Goal: Information Seeking & Learning: Learn about a topic

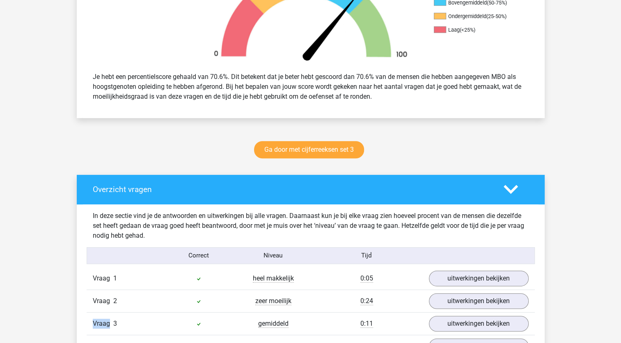
scroll to position [273, 0]
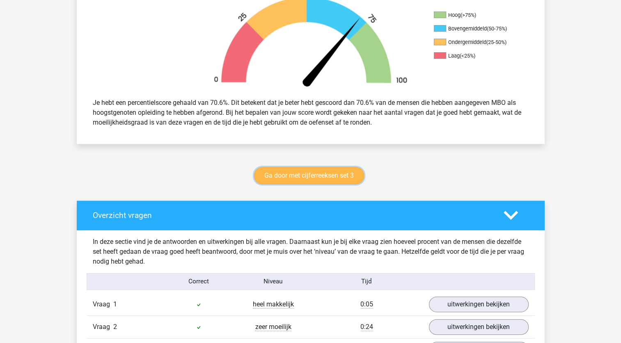
click at [300, 179] on link "Ga door met cijferreeksen set 3" at bounding box center [309, 175] width 110 height 17
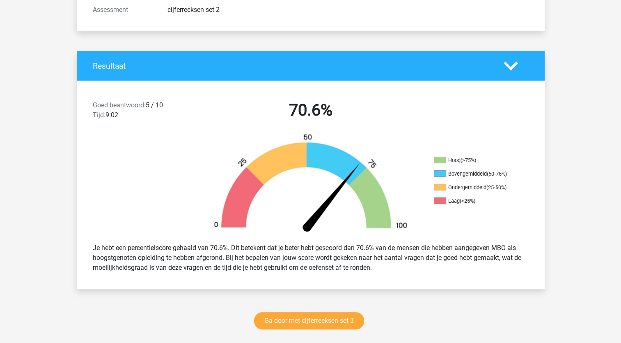
scroll to position [0, 0]
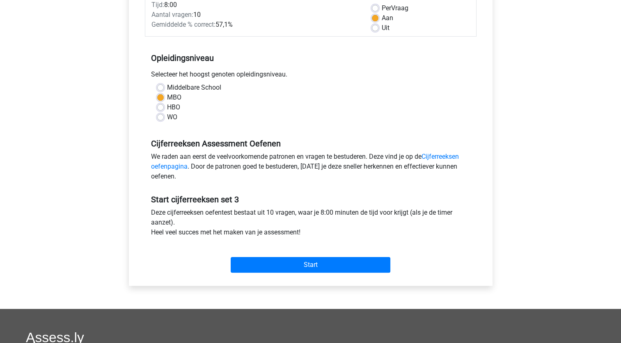
scroll to position [126, 0]
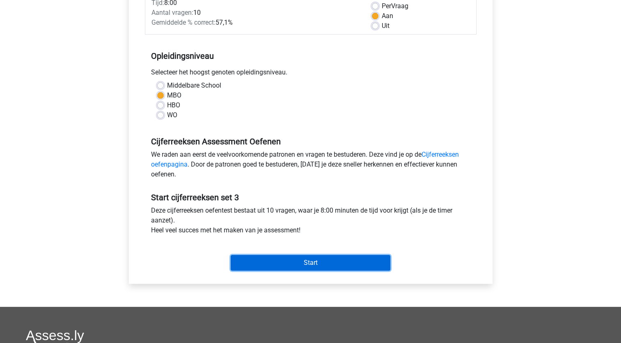
click at [282, 259] on input "Start" at bounding box center [311, 263] width 160 height 16
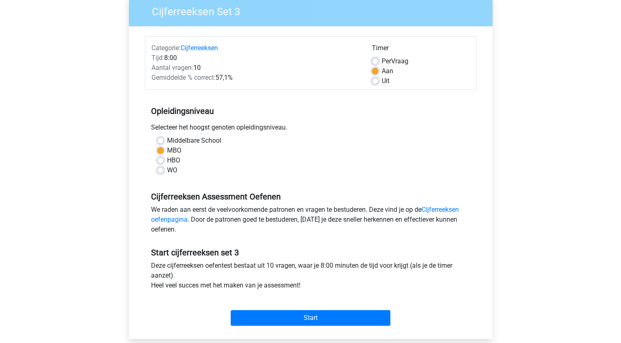
scroll to position [67, 0]
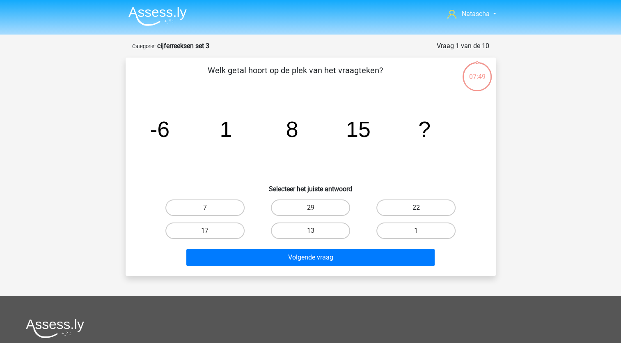
click at [412, 204] on label "22" at bounding box center [416, 207] width 79 height 16
click at [416, 207] on input "22" at bounding box center [418, 209] width 5 height 5
radio input "true"
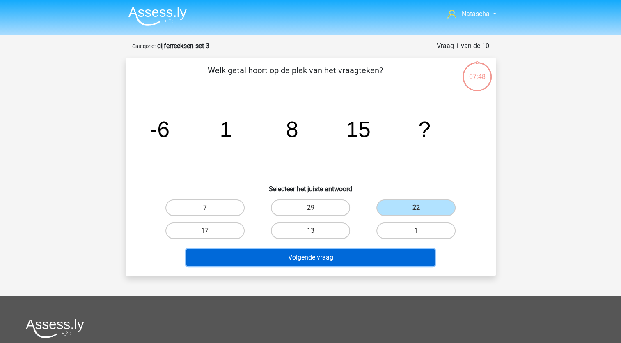
click at [286, 252] on button "Volgende vraag" at bounding box center [310, 256] width 248 height 17
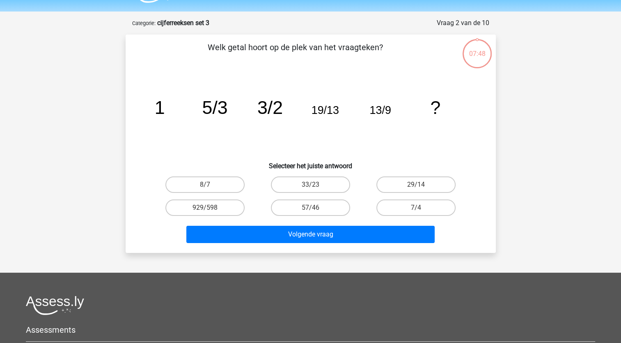
scroll to position [41, 0]
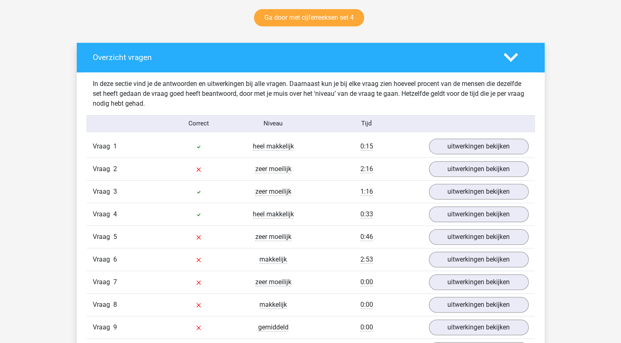
scroll to position [434, 0]
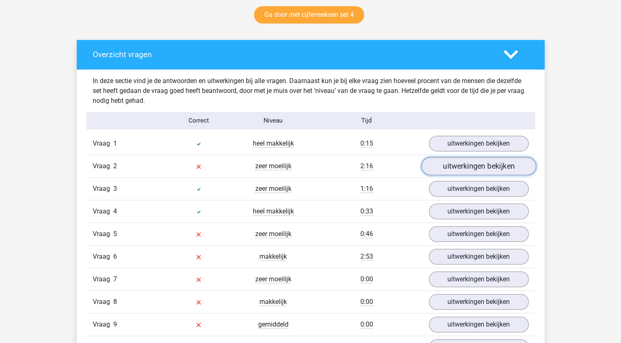
click at [468, 165] on link "uitwerkingen bekijken" at bounding box center [478, 166] width 115 height 18
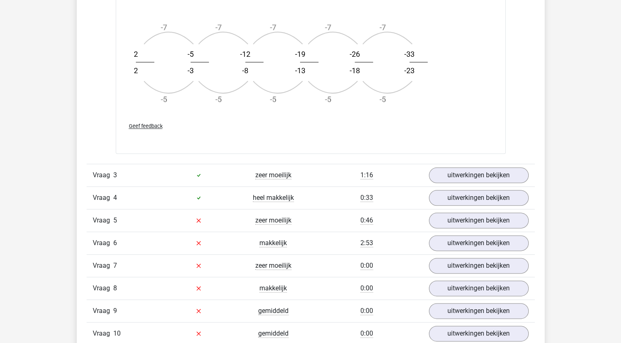
scroll to position [942, 0]
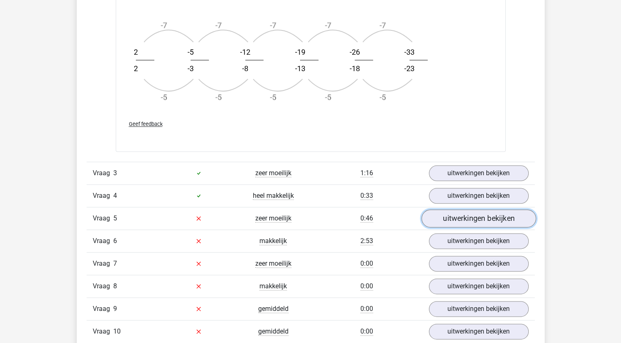
click at [473, 221] on link "uitwerkingen bekijken" at bounding box center [478, 218] width 115 height 18
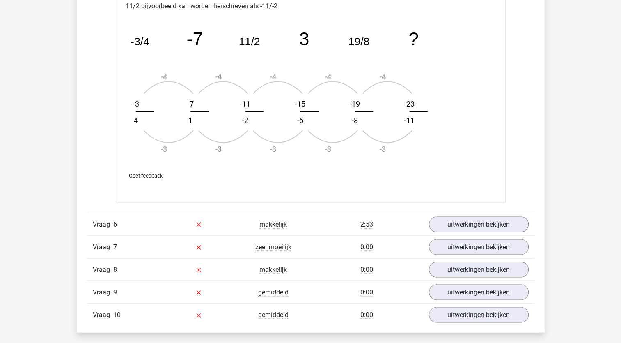
scroll to position [1468, 0]
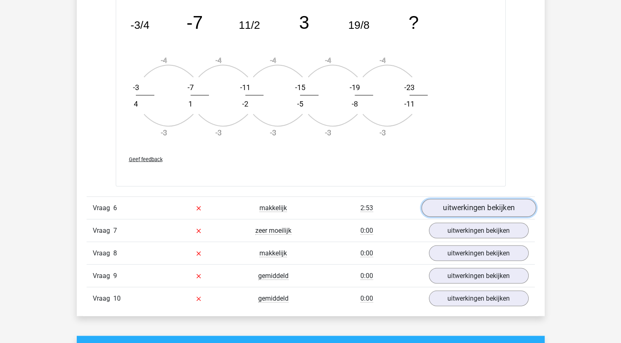
click at [462, 209] on link "uitwerkingen bekijken" at bounding box center [478, 208] width 115 height 18
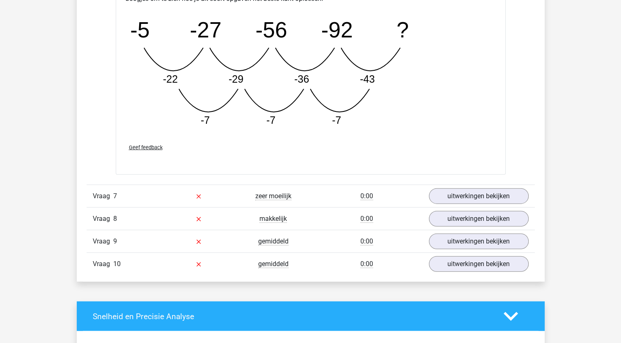
scroll to position [1922, 0]
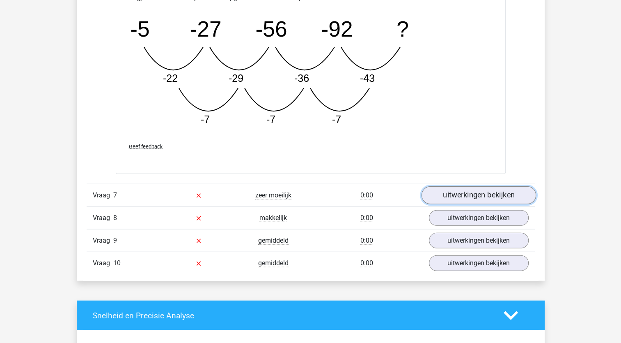
click at [450, 198] on link "uitwerkingen bekijken" at bounding box center [478, 195] width 115 height 18
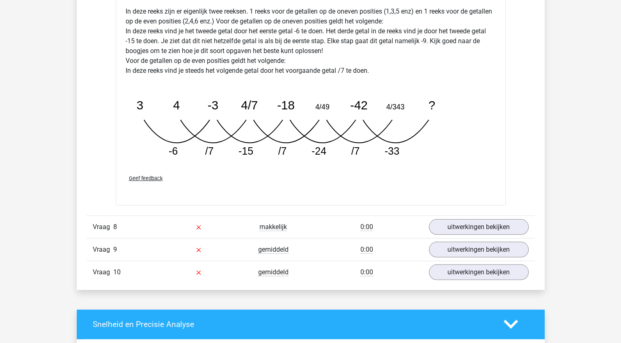
scroll to position [2333, 0]
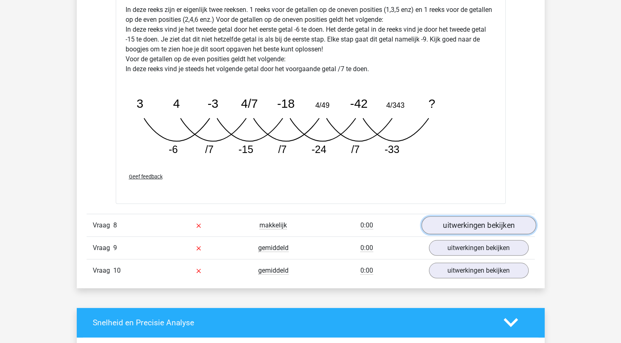
click at [466, 218] on link "uitwerkingen bekijken" at bounding box center [478, 225] width 115 height 18
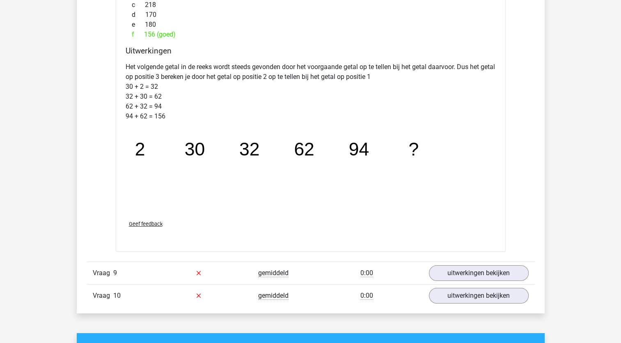
scroll to position [2733, 0]
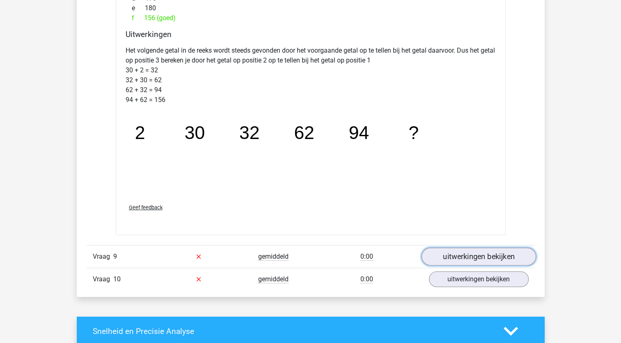
click at [454, 257] on link "uitwerkingen bekijken" at bounding box center [478, 256] width 115 height 18
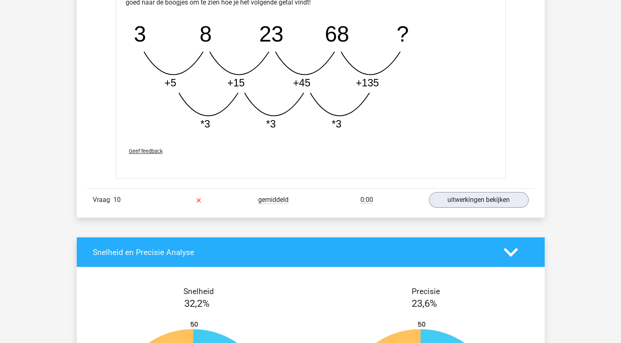
scroll to position [3217, 0]
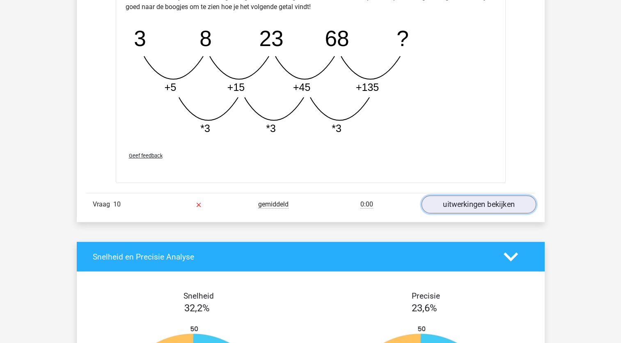
click at [505, 201] on link "uitwerkingen bekijken" at bounding box center [478, 204] width 115 height 18
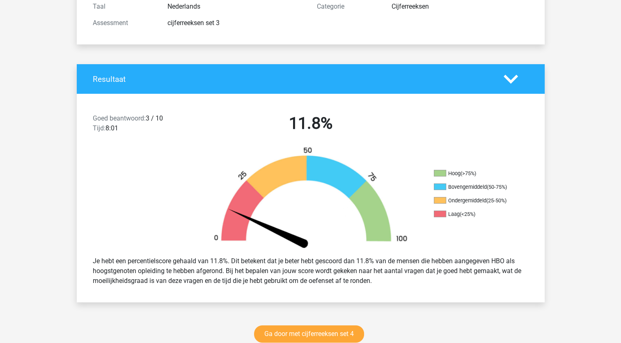
scroll to position [0, 0]
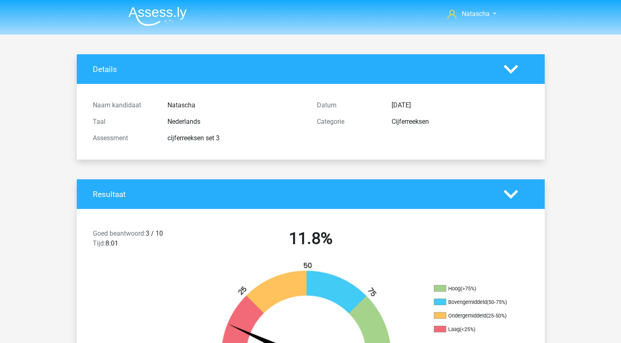
click at [142, 9] on img at bounding box center [158, 16] width 58 height 19
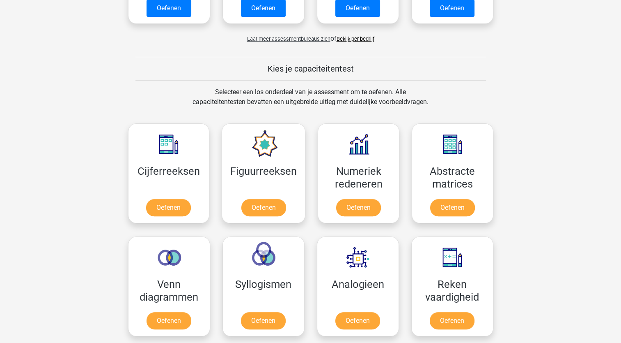
scroll to position [263, 0]
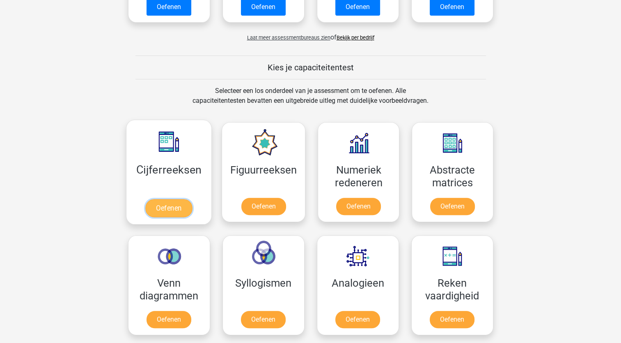
click at [168, 207] on link "Oefenen" at bounding box center [168, 208] width 47 height 18
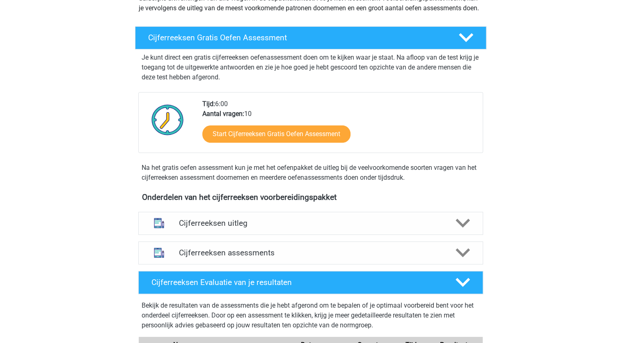
scroll to position [132, 0]
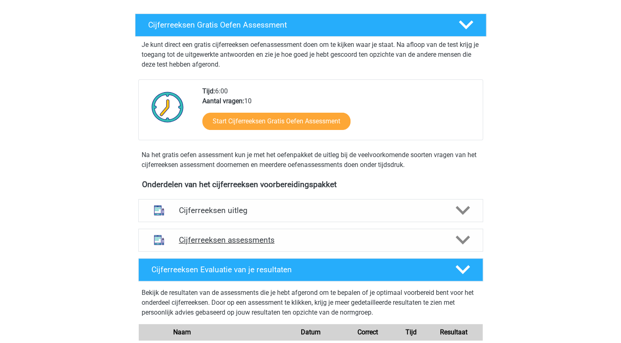
click at [397, 244] on h4 "Cijferreeksen assessments" at bounding box center [311, 239] width 264 height 9
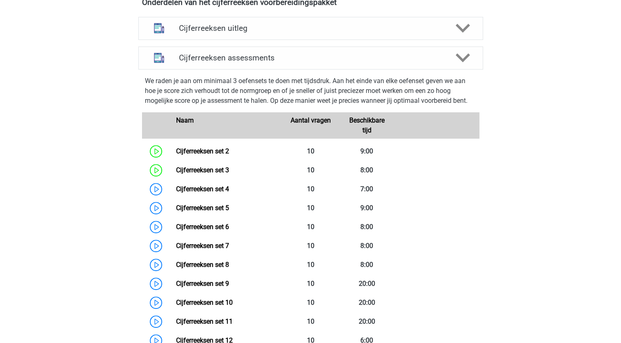
scroll to position [329, 0]
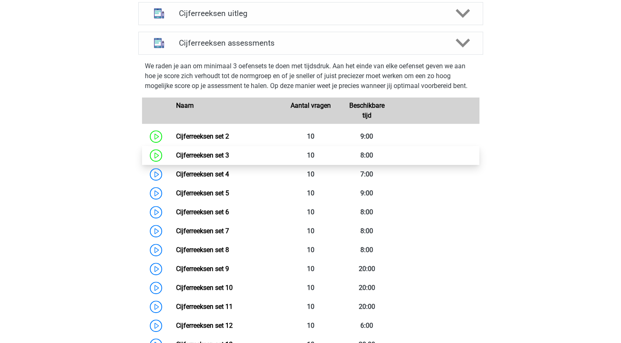
click at [217, 159] on link "Cijferreeksen set 3" at bounding box center [202, 155] width 53 height 8
click at [197, 159] on link "Cijferreeksen set 3" at bounding box center [202, 155] width 53 height 8
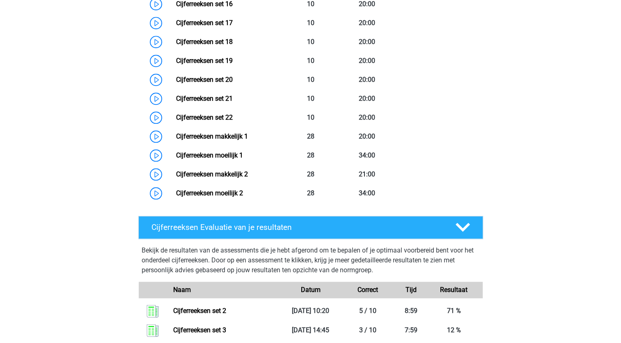
scroll to position [746, 0]
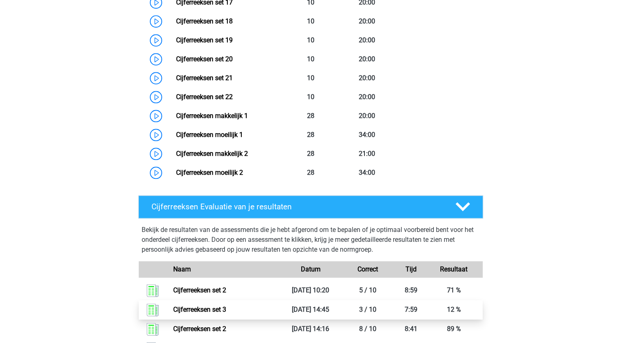
click at [196, 313] on link "Cijferreeksen set 3" at bounding box center [199, 309] width 53 height 8
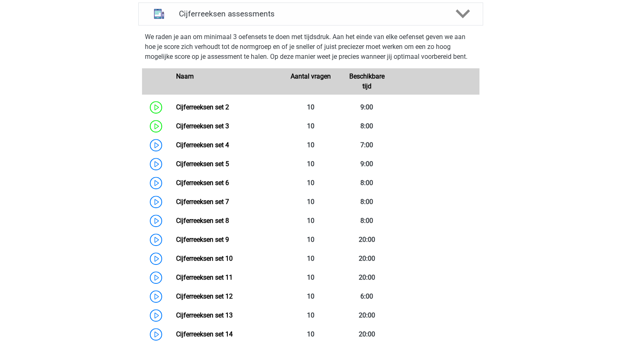
scroll to position [356, 0]
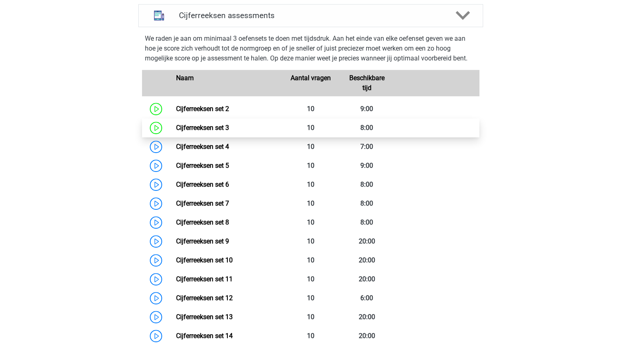
click at [215, 131] on link "Cijferreeksen set 3" at bounding box center [202, 128] width 53 height 8
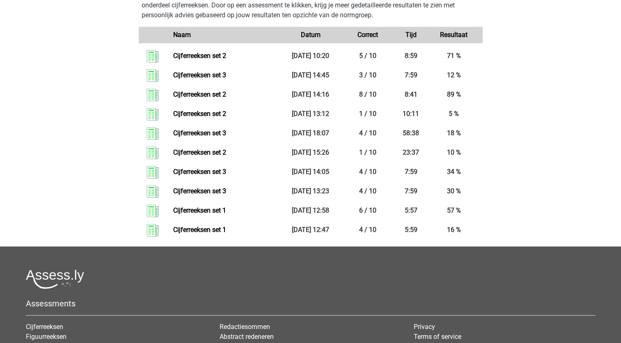
scroll to position [999, 0]
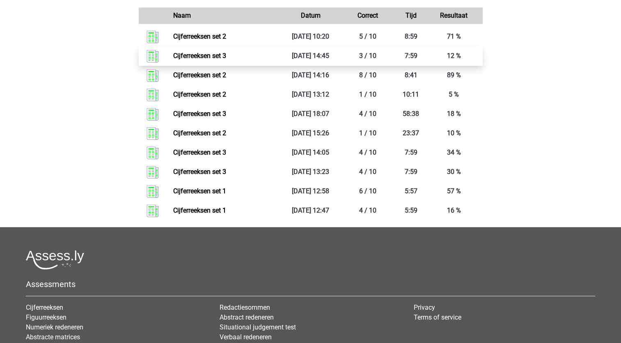
click at [198, 60] on link "Cijferreeksen set 3" at bounding box center [199, 56] width 53 height 8
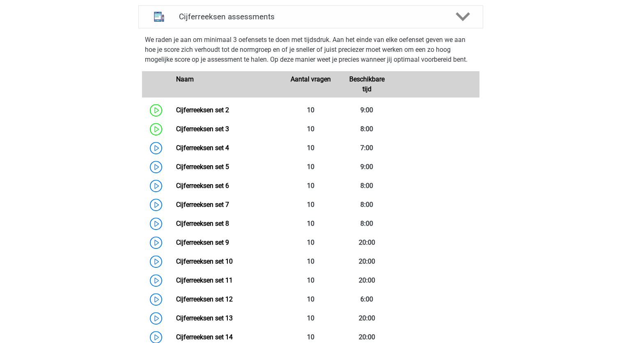
scroll to position [340, 0]
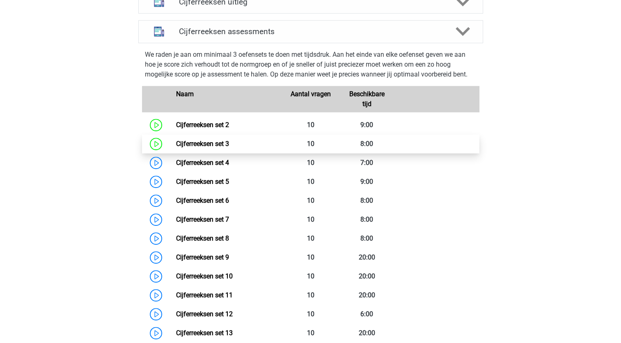
click at [215, 147] on link "Cijferreeksen set 3" at bounding box center [202, 144] width 53 height 8
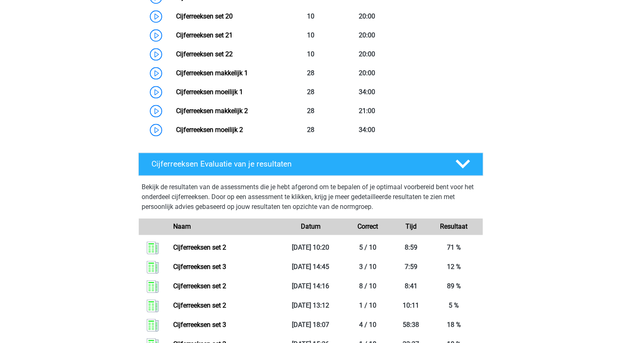
scroll to position [809, 0]
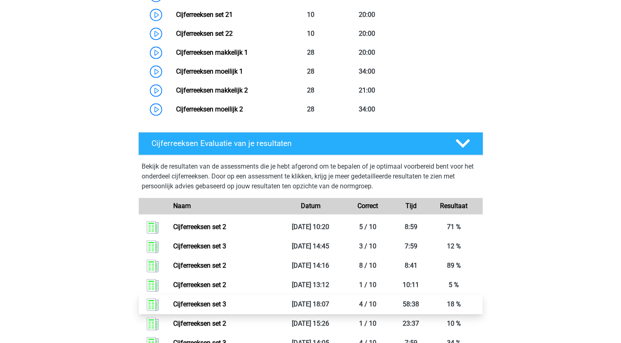
click at [197, 308] on link "Cijferreeksen set 3" at bounding box center [199, 304] width 53 height 8
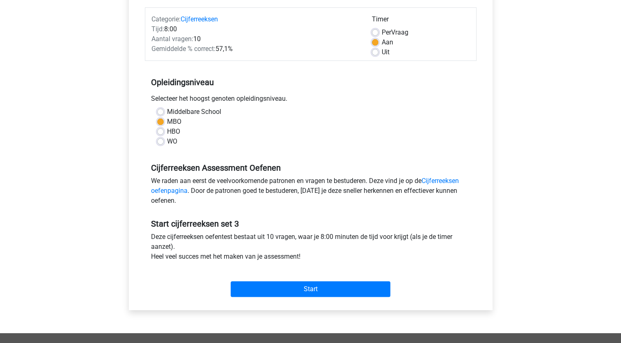
scroll to position [147, 0]
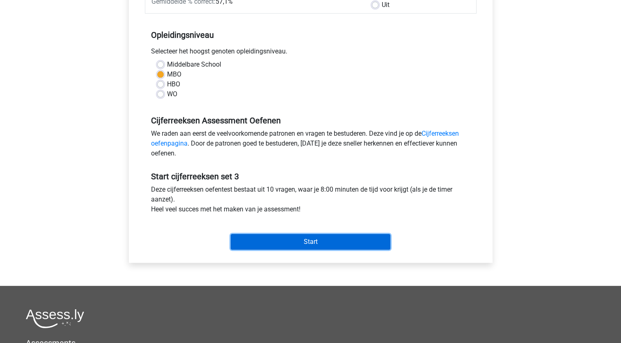
click at [258, 239] on input "Start" at bounding box center [311, 242] width 160 height 16
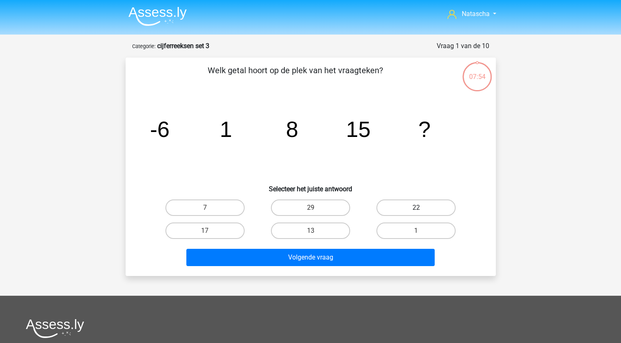
click at [408, 206] on label "22" at bounding box center [416, 207] width 79 height 16
click at [416, 207] on input "22" at bounding box center [418, 209] width 5 height 5
radio input "true"
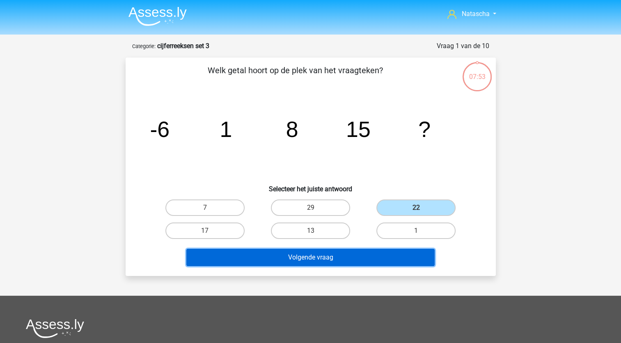
click at [278, 264] on button "Volgende vraag" at bounding box center [310, 256] width 248 height 17
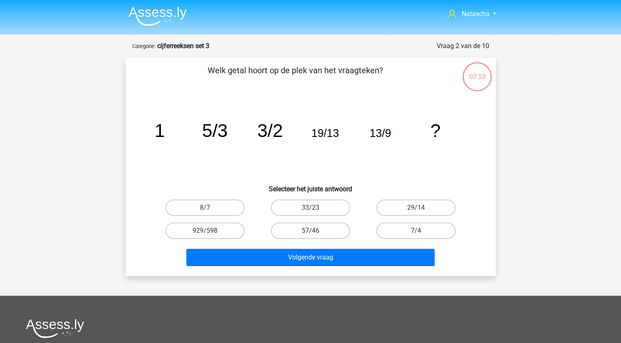
scroll to position [41, 0]
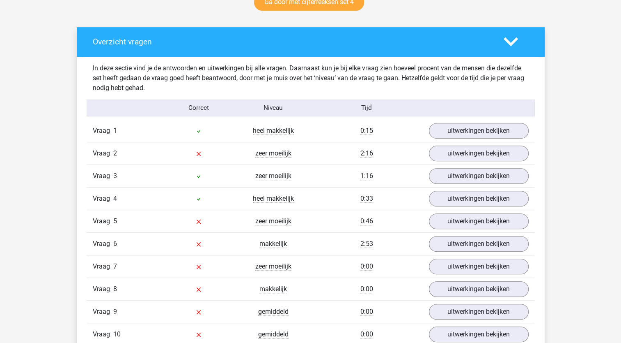
scroll to position [449, 0]
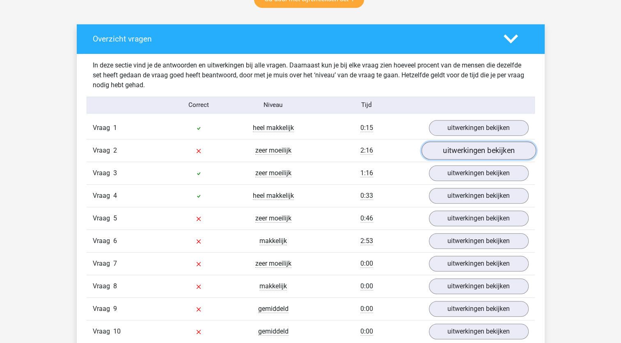
click at [457, 154] on link "uitwerkingen bekijken" at bounding box center [478, 150] width 115 height 18
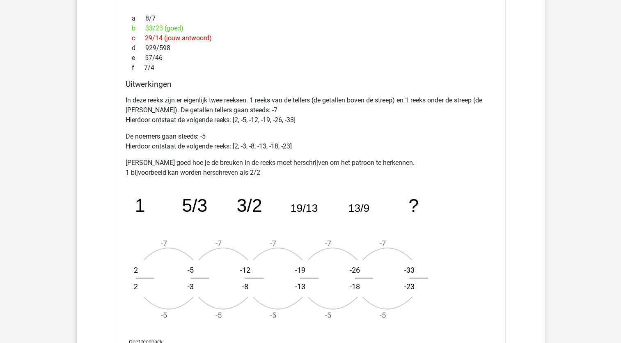
scroll to position [775, 0]
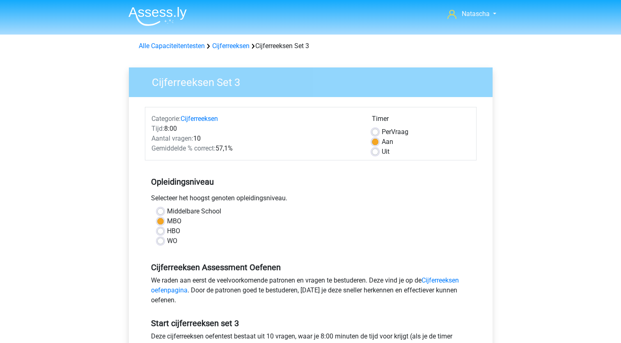
scroll to position [149, 0]
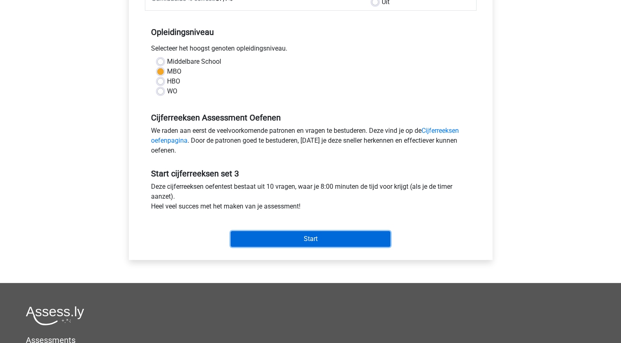
click at [310, 236] on input "Start" at bounding box center [311, 239] width 160 height 16
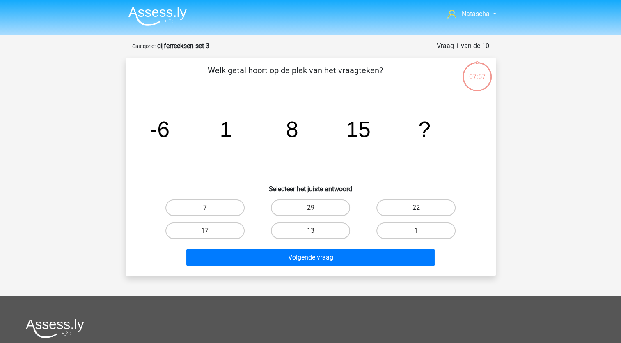
click at [407, 202] on label "22" at bounding box center [416, 207] width 79 height 16
click at [416, 207] on input "22" at bounding box center [418, 209] width 5 height 5
radio input "true"
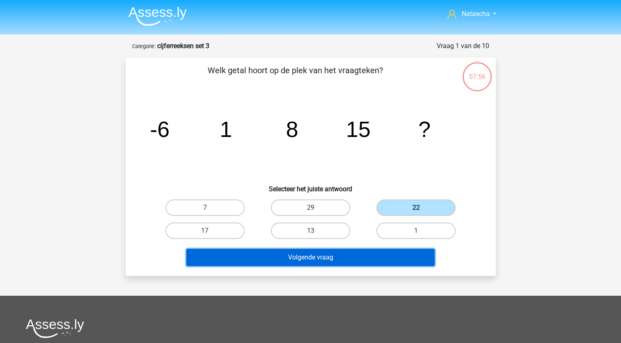
click at [273, 254] on button "Volgende vraag" at bounding box center [310, 256] width 248 height 17
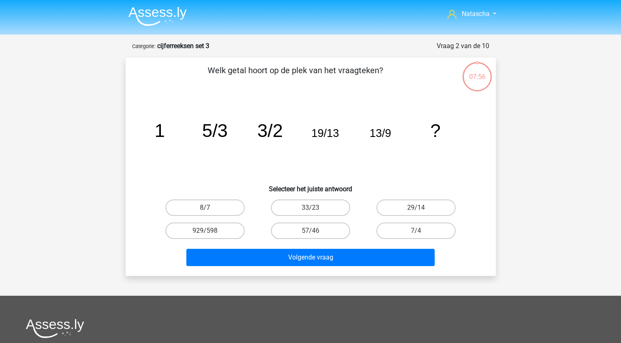
scroll to position [41, 0]
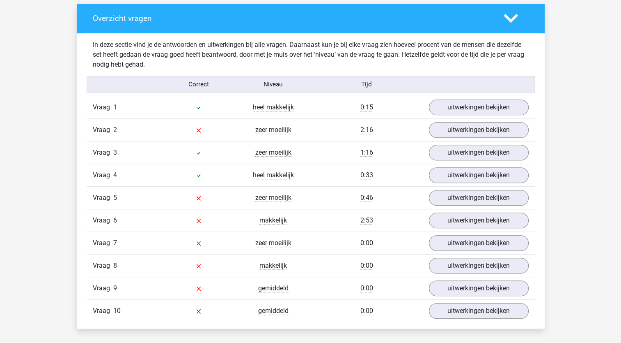
scroll to position [477, 0]
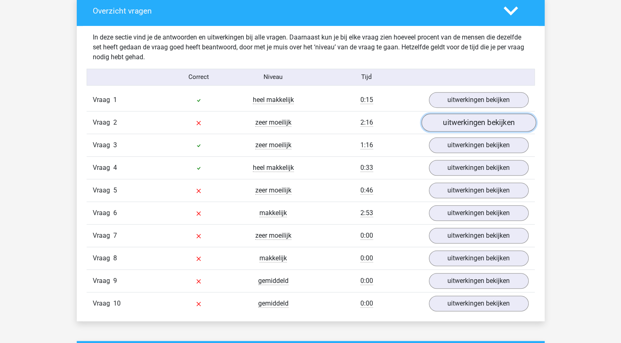
click at [458, 121] on link "uitwerkingen bekijken" at bounding box center [478, 122] width 115 height 18
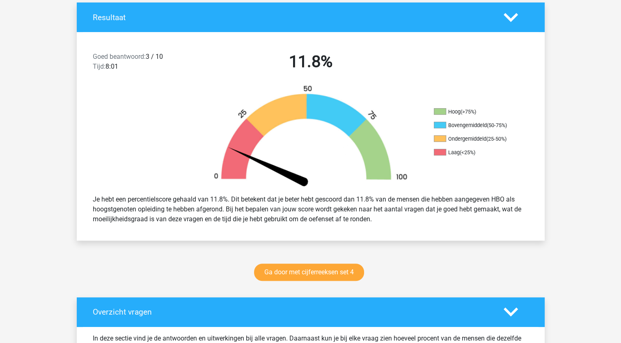
scroll to position [0, 0]
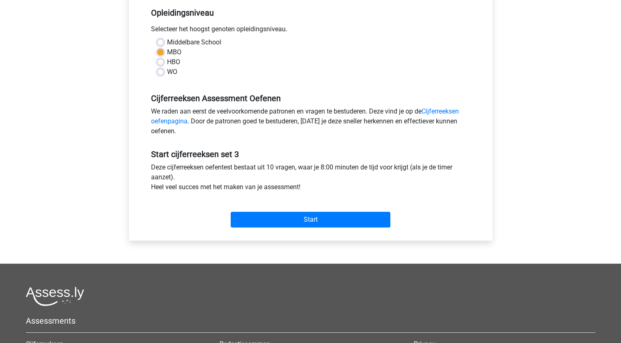
scroll to position [170, 0]
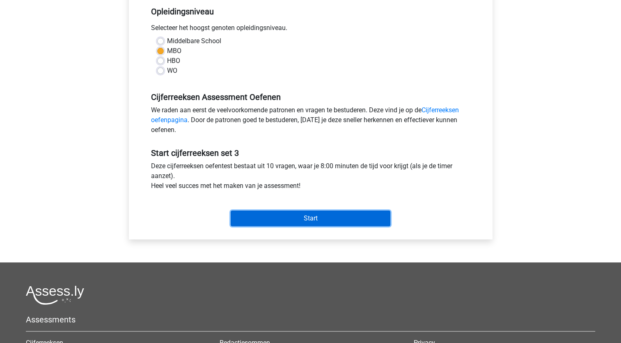
click at [302, 219] on input "Start" at bounding box center [311, 218] width 160 height 16
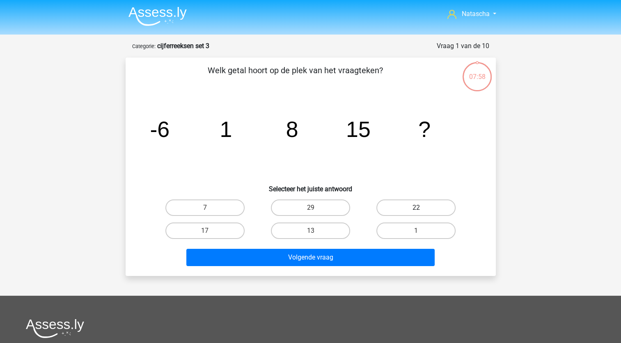
click at [415, 203] on label "22" at bounding box center [416, 207] width 79 height 16
click at [416, 207] on input "22" at bounding box center [418, 209] width 5 height 5
radio input "true"
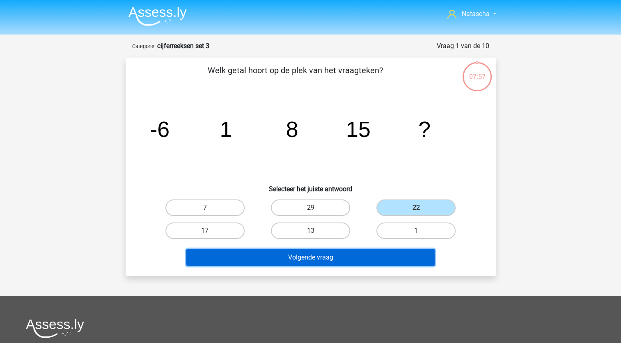
click at [260, 255] on button "Volgende vraag" at bounding box center [310, 256] width 248 height 17
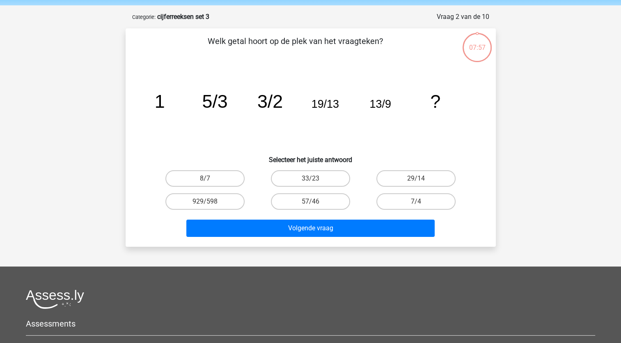
scroll to position [41, 0]
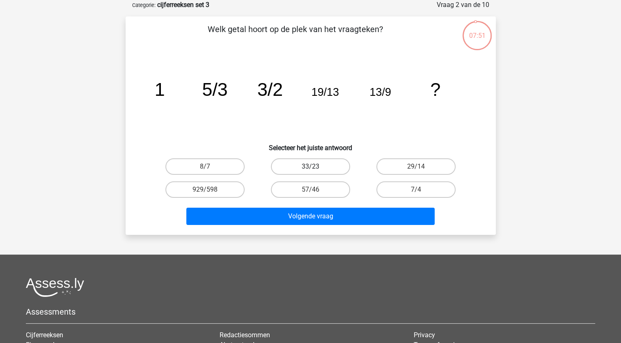
click at [305, 168] on label "33/23" at bounding box center [310, 166] width 79 height 16
click at [310, 168] on input "33/23" at bounding box center [312, 168] width 5 height 5
radio input "true"
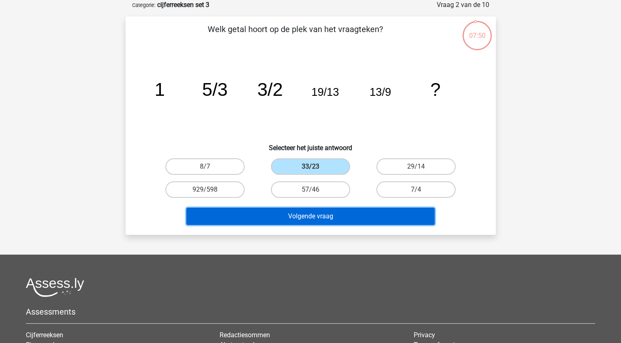
click at [264, 212] on button "Volgende vraag" at bounding box center [310, 215] width 248 height 17
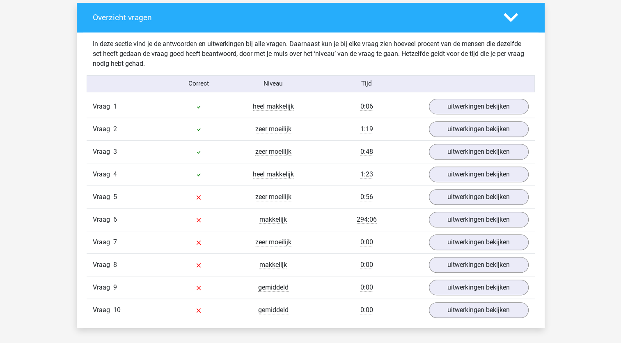
scroll to position [472, 0]
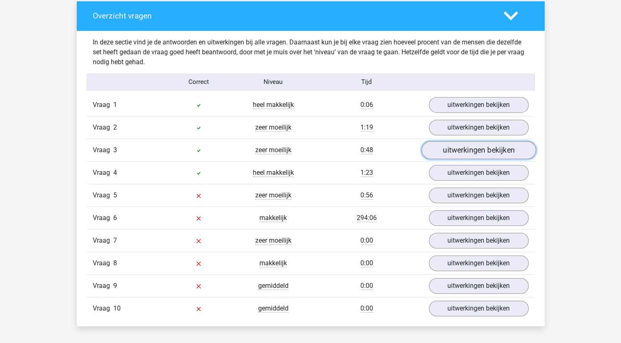
click at [455, 149] on link "uitwerkingen bekijken" at bounding box center [478, 150] width 115 height 18
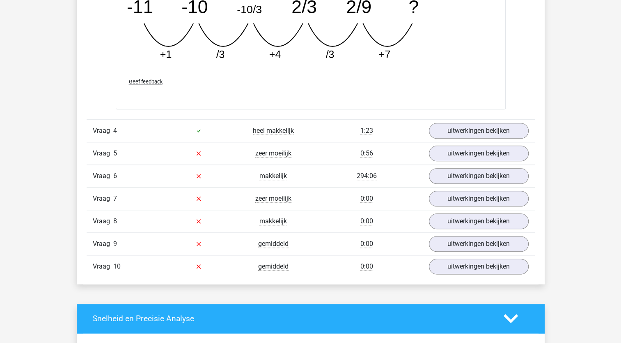
scroll to position [901, 0]
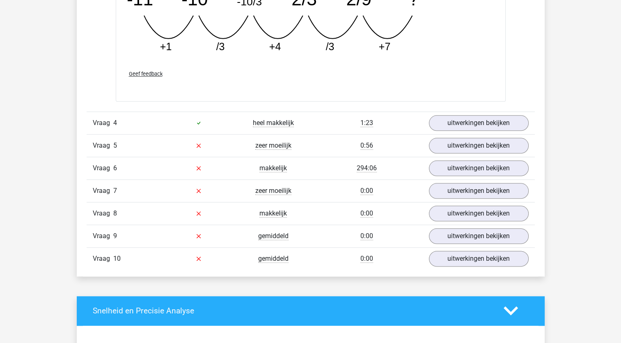
click at [452, 156] on div "Vraag 6 makkelijk 294:06 uitwerkingen bekijken" at bounding box center [311, 167] width 448 height 23
click at [452, 142] on link "uitwerkingen bekijken" at bounding box center [478, 145] width 115 height 18
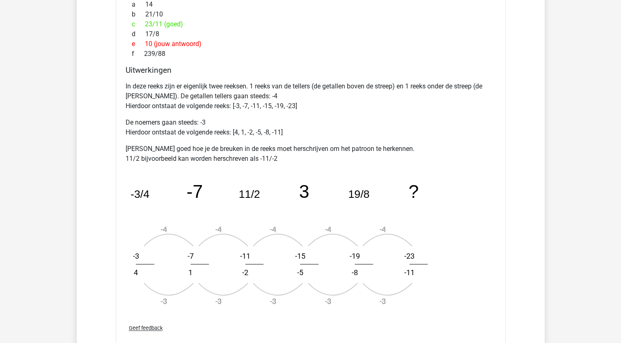
scroll to position [1187, 0]
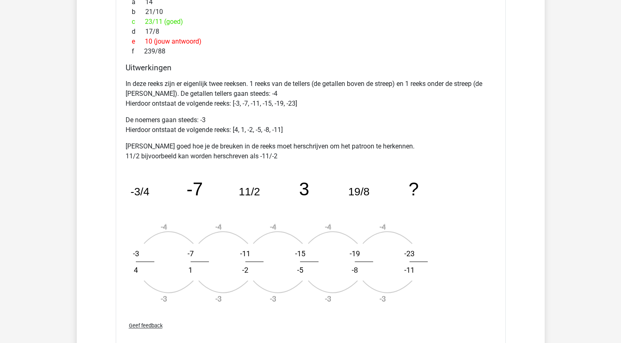
click at [619, 193] on div "Natascha nataschafranssen1975@outlook.com" at bounding box center [310, 16] width 621 height 2407
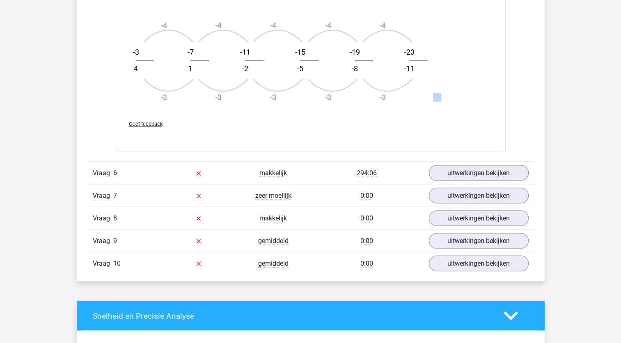
scroll to position [1396, 0]
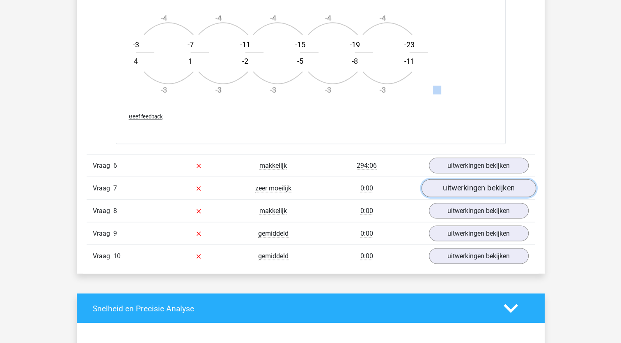
click at [469, 186] on link "uitwerkingen bekijken" at bounding box center [478, 188] width 115 height 18
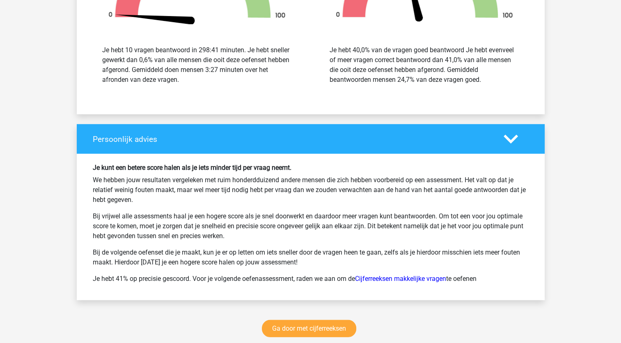
scroll to position [2256, 0]
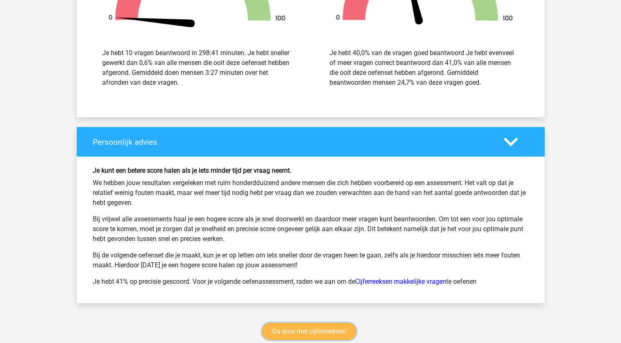
click at [326, 326] on link "Ga door met cijferreeksen" at bounding box center [309, 330] width 94 height 17
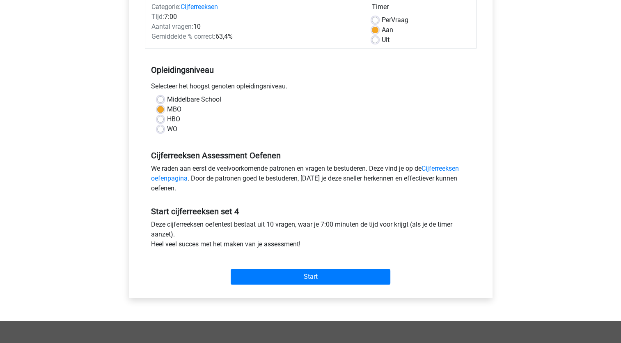
scroll to position [151, 0]
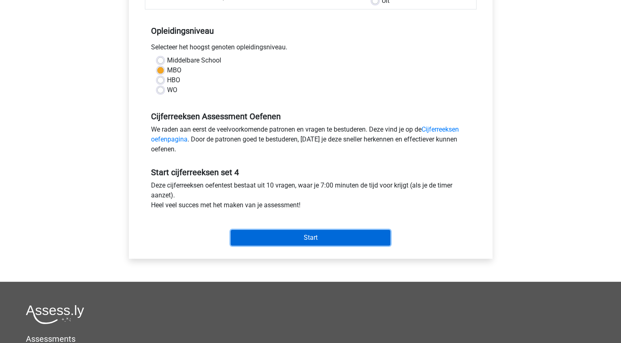
click at [301, 237] on input "Start" at bounding box center [311, 238] width 160 height 16
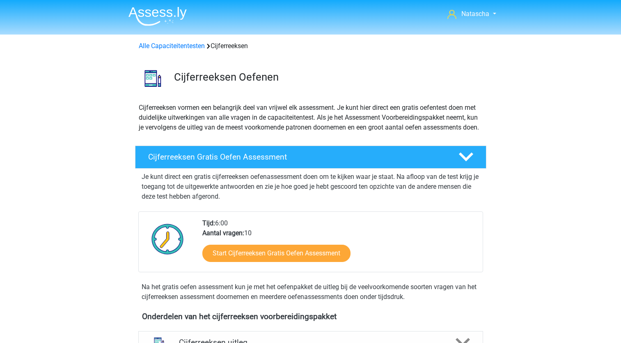
scroll to position [366, 0]
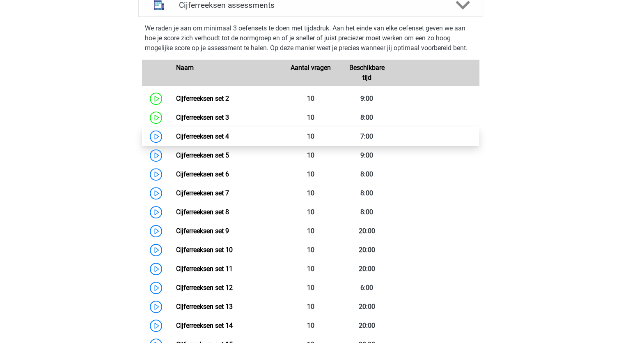
click at [181, 140] on link "Cijferreeksen set 4" at bounding box center [202, 136] width 53 height 8
click at [194, 140] on link "Cijferreeksen set 4" at bounding box center [202, 136] width 53 height 8
click at [198, 140] on link "Cijferreeksen set 4" at bounding box center [202, 136] width 53 height 8
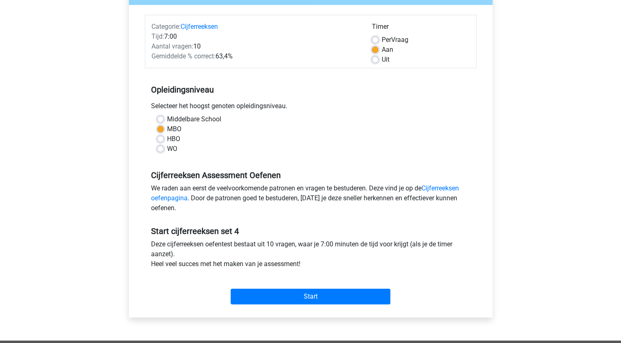
scroll to position [99, 0]
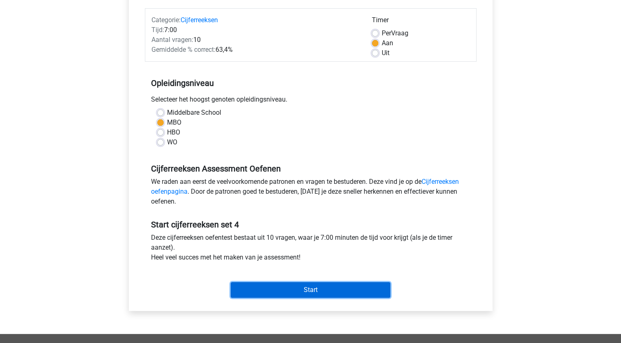
click at [314, 287] on input "Start" at bounding box center [311, 290] width 160 height 16
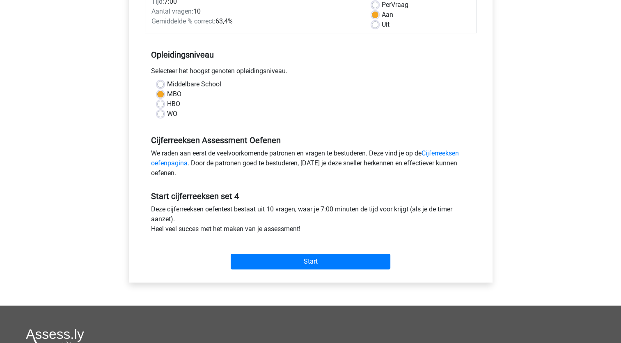
scroll to position [131, 0]
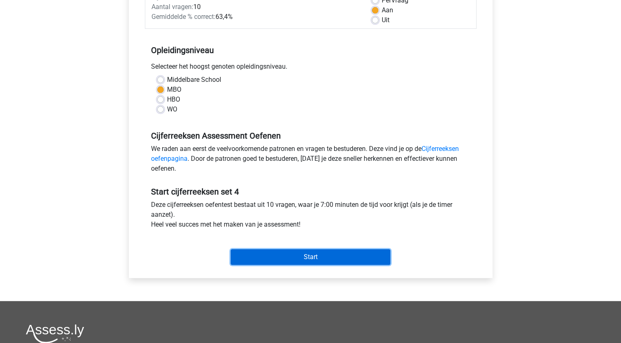
click at [302, 257] on input "Start" at bounding box center [311, 257] width 160 height 16
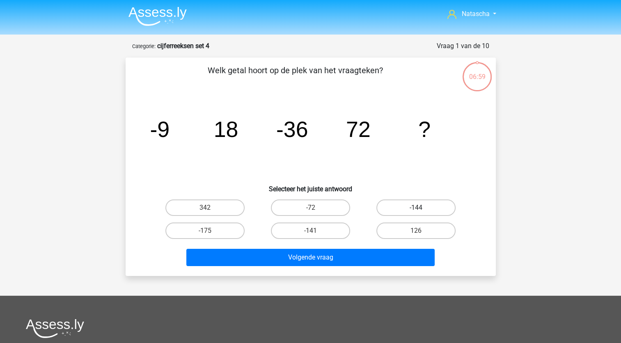
click at [398, 203] on label "-144" at bounding box center [416, 207] width 79 height 16
click at [416, 207] on input "-144" at bounding box center [418, 209] width 5 height 5
radio input "true"
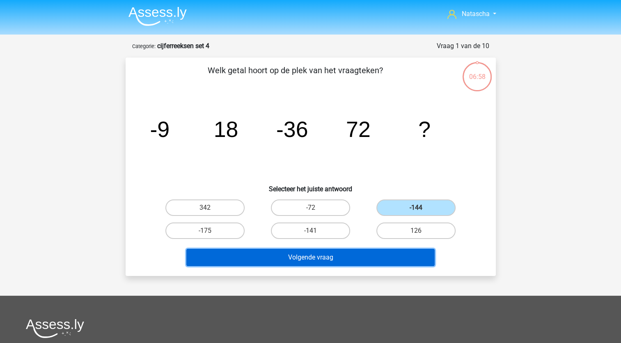
click at [284, 252] on button "Volgende vraag" at bounding box center [310, 256] width 248 height 17
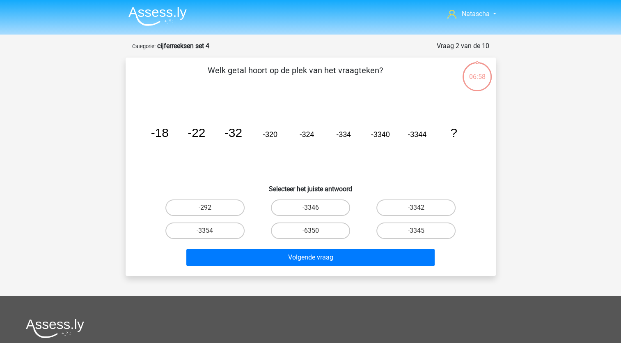
scroll to position [41, 0]
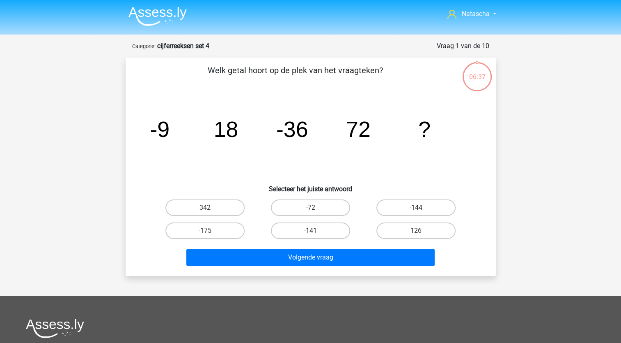
click at [426, 207] on label "-144" at bounding box center [416, 207] width 79 height 16
click at [422, 207] on input "-144" at bounding box center [418, 209] width 5 height 5
radio input "true"
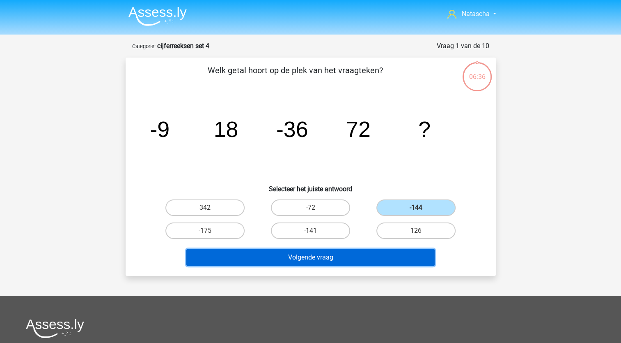
click at [361, 260] on button "Volgende vraag" at bounding box center [310, 256] width 248 height 17
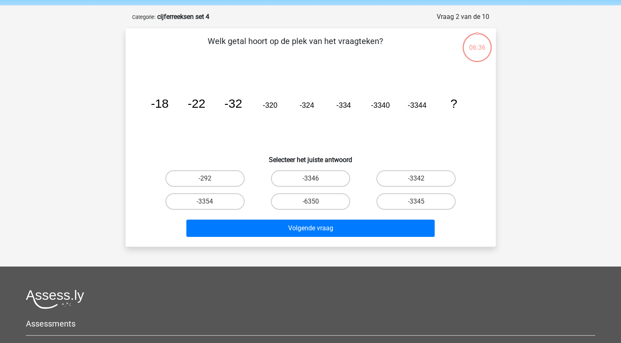
scroll to position [41, 0]
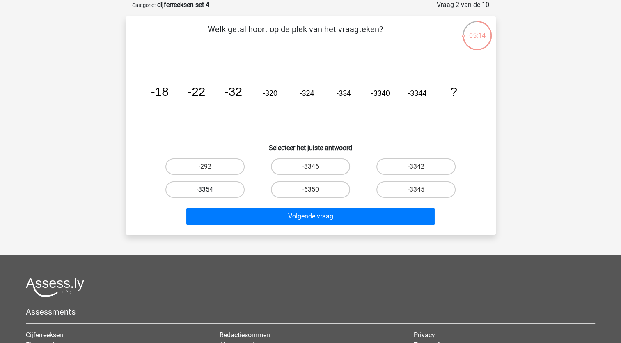
click at [213, 190] on label "-3354" at bounding box center [205, 189] width 79 height 16
click at [210, 190] on input "-3354" at bounding box center [207, 191] width 5 height 5
radio input "true"
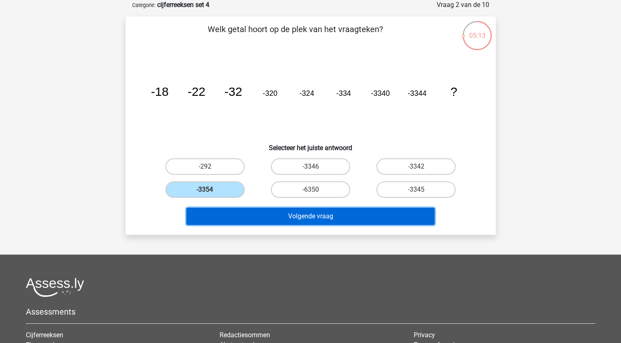
click at [225, 218] on button "Volgende vraag" at bounding box center [310, 215] width 248 height 17
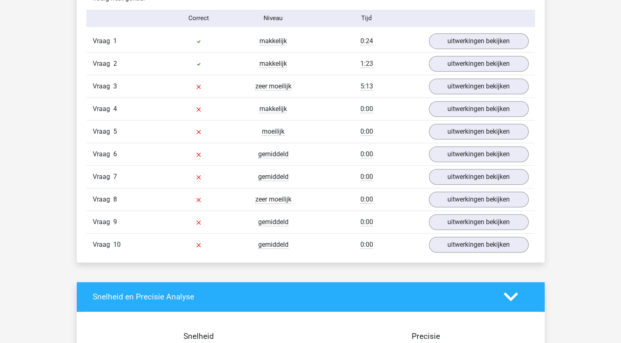
scroll to position [497, 0]
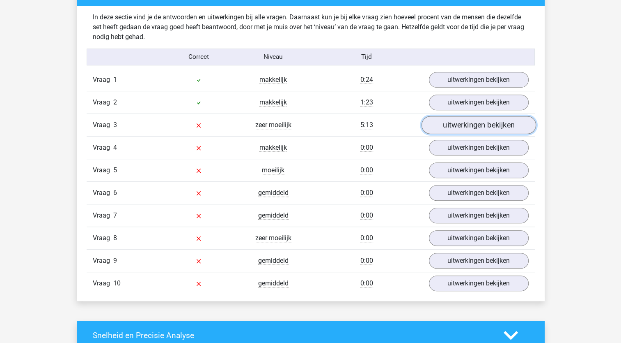
click at [466, 126] on link "uitwerkingen bekijken" at bounding box center [478, 125] width 115 height 18
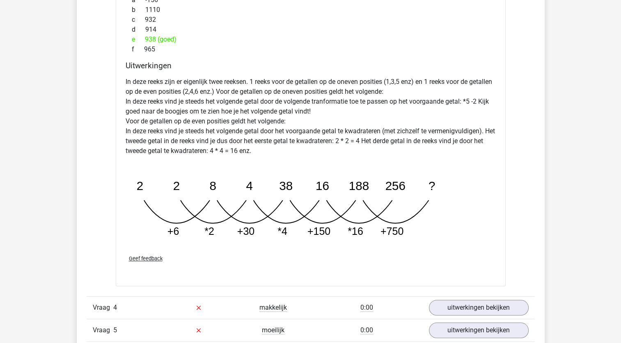
scroll to position [778, 0]
